Goal: Task Accomplishment & Management: Complete application form

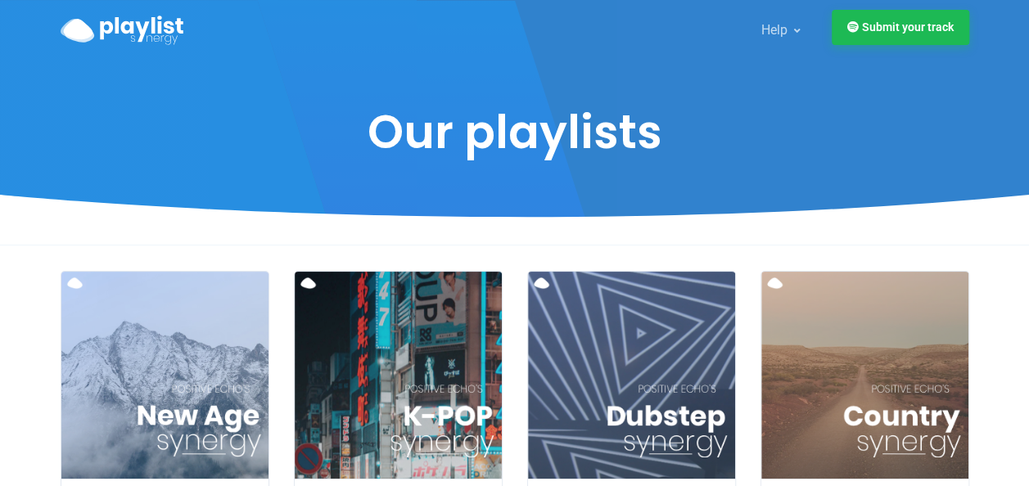
click at [863, 34] on link "Submit your track" at bounding box center [900, 27] width 137 height 35
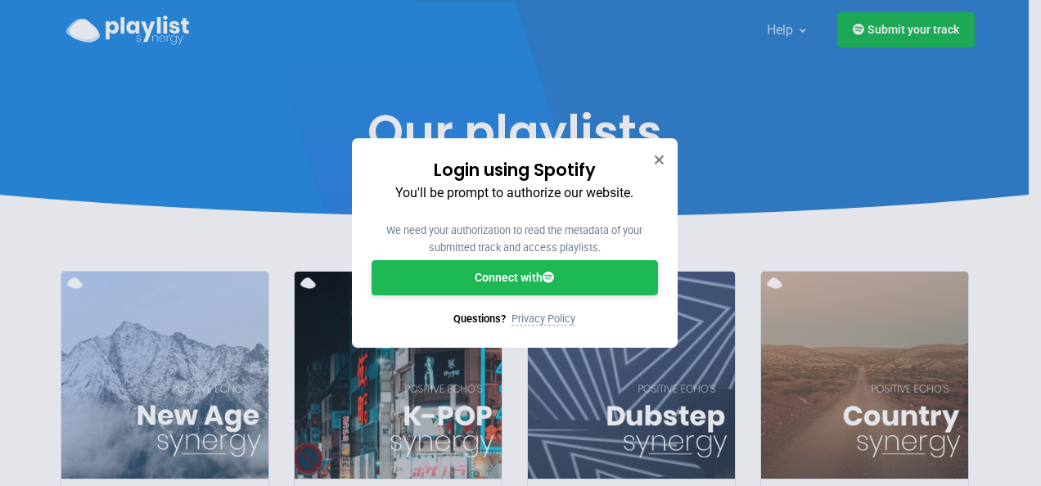
click at [481, 275] on link "Connect with" at bounding box center [515, 277] width 286 height 35
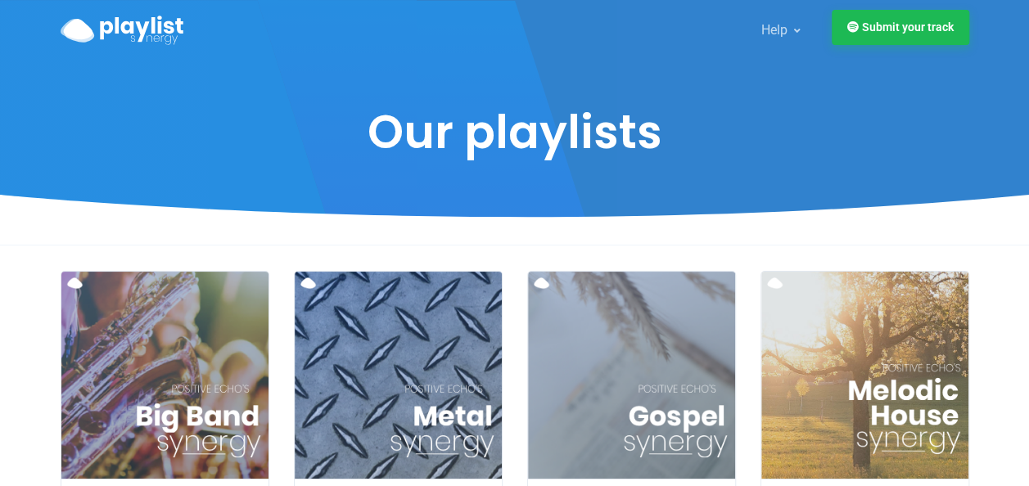
click at [891, 37] on link "Submit your track" at bounding box center [900, 27] width 137 height 35
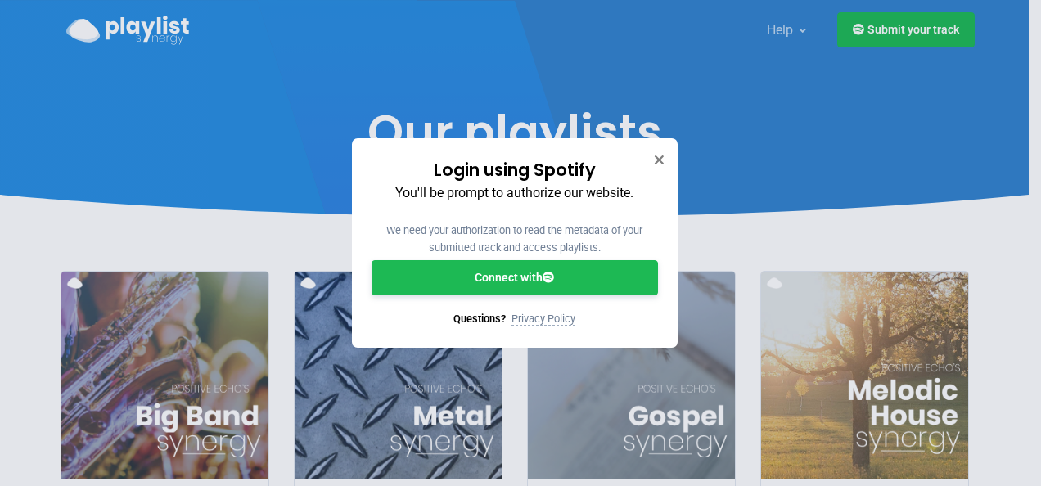
click at [430, 283] on link "Connect with" at bounding box center [515, 277] width 286 height 35
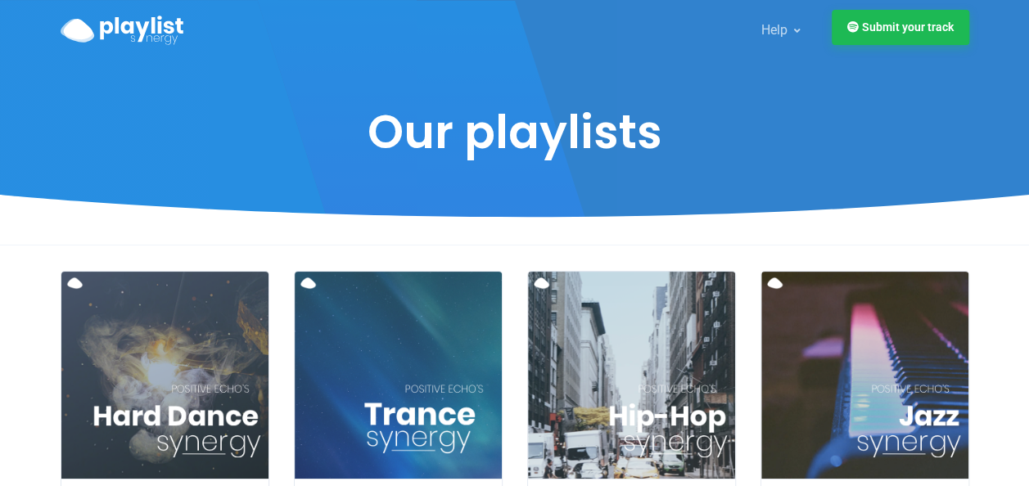
click at [857, 33] on link "Submit your track" at bounding box center [900, 27] width 137 height 35
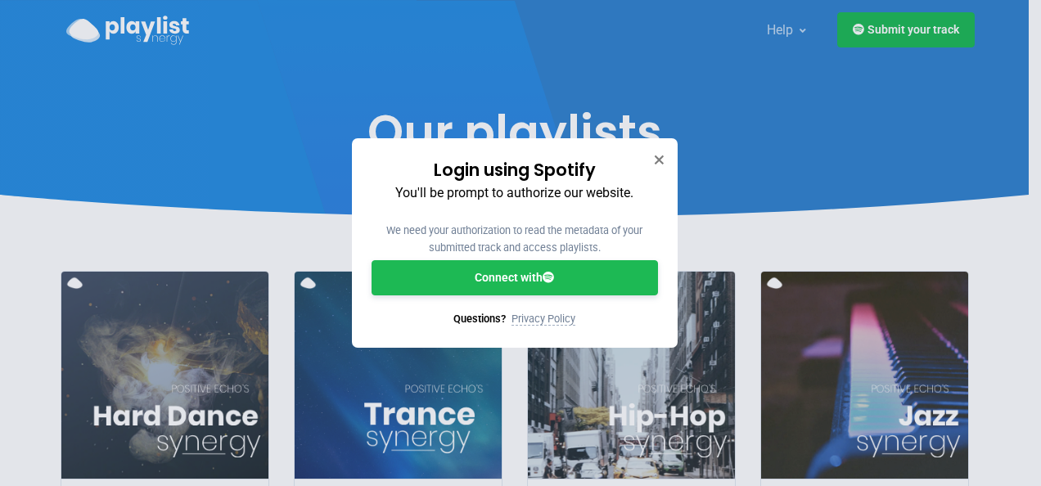
click at [446, 283] on link "Connect with" at bounding box center [515, 277] width 286 height 35
